Goal: Task Accomplishment & Management: Manage account settings

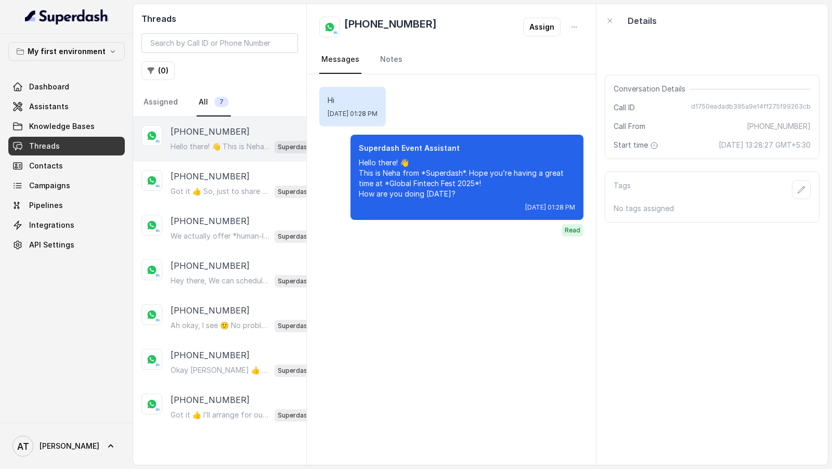
drag, startPoint x: 366, startPoint y: 27, endPoint x: 433, endPoint y: 27, distance: 67.1
click at [433, 27] on div "[PHONE_NUMBER] Assign" at bounding box center [451, 27] width 264 height 21
drag, startPoint x: 433, startPoint y: 28, endPoint x: 364, endPoint y: 30, distance: 68.7
click at [364, 30] on div "[PHONE_NUMBER] Assign" at bounding box center [451, 27] width 264 height 21
drag, startPoint x: 399, startPoint y: 28, endPoint x: 402, endPoint y: -50, distance: 78.1
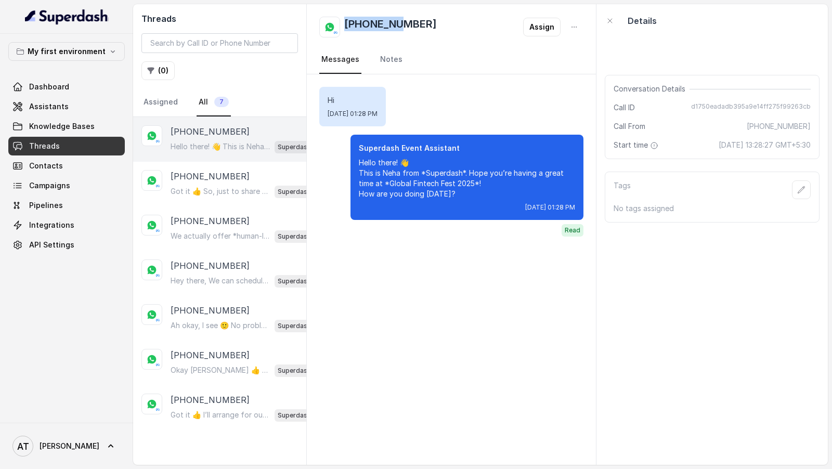
click at [402, 0] on html "My first environment Dashboard Assistants Knowledge Bases Threads Contacts Camp…" at bounding box center [416, 234] width 832 height 469
click at [381, 49] on link "Notes" at bounding box center [391, 60] width 27 height 28
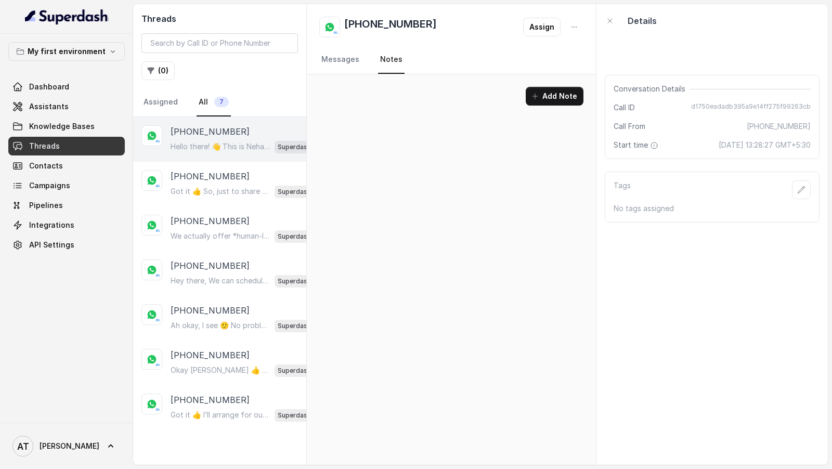
click at [362, 35] on h2 "[PHONE_NUMBER]" at bounding box center [390, 27] width 93 height 21
click at [341, 56] on link "Messages" at bounding box center [340, 60] width 42 height 28
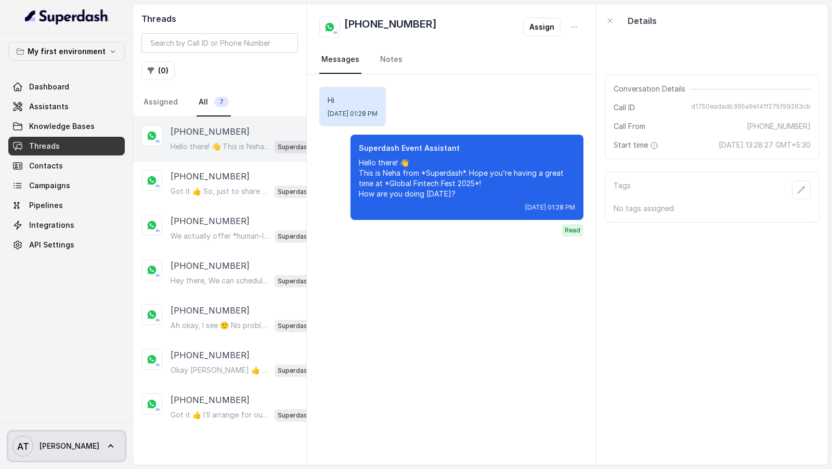
click at [54, 436] on span "AT [GEOGRAPHIC_DATA]" at bounding box center [55, 446] width 87 height 21
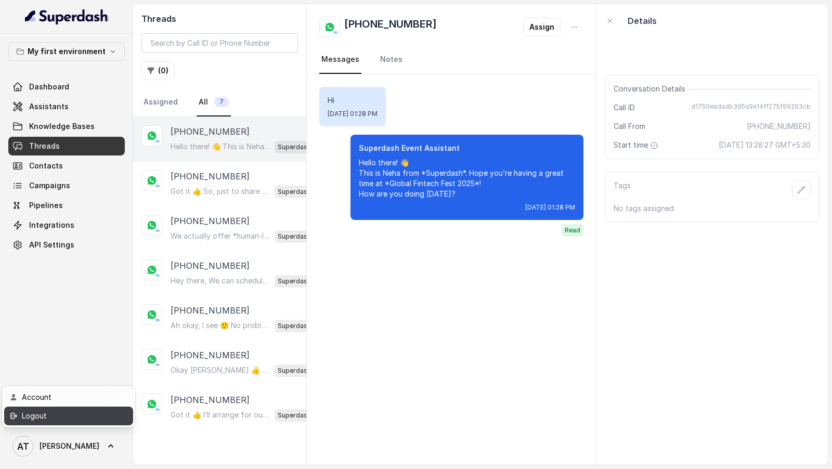
click at [85, 411] on div "Logout" at bounding box center [66, 416] width 88 height 12
